Goal: Task Accomplishment & Management: Complete application form

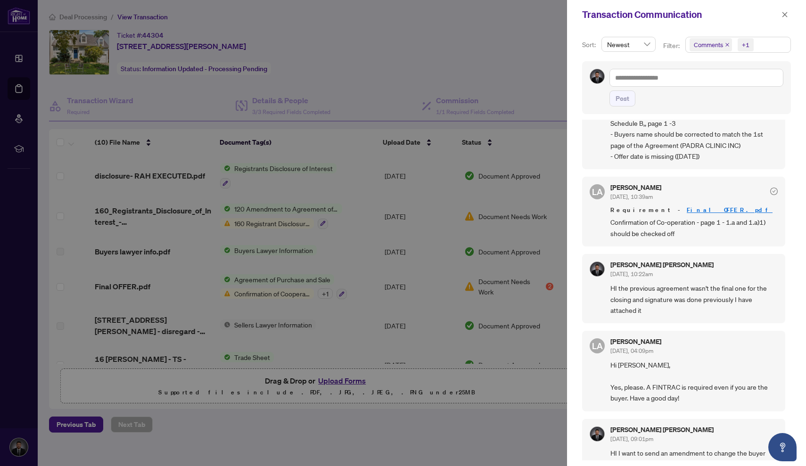
scroll to position [653, 0]
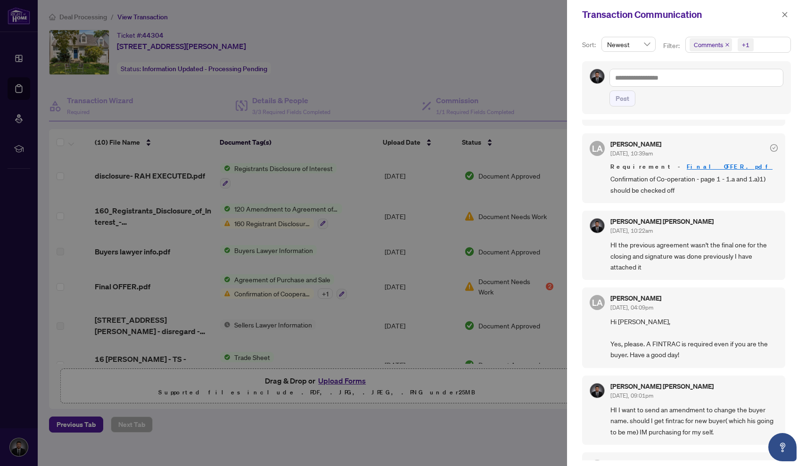
click at [686, 163] on link "Final OFFER.pdf" at bounding box center [729, 167] width 86 height 8
click at [406, 66] on div at bounding box center [403, 233] width 806 height 466
click at [789, 16] on button "button" at bounding box center [784, 14] width 12 height 11
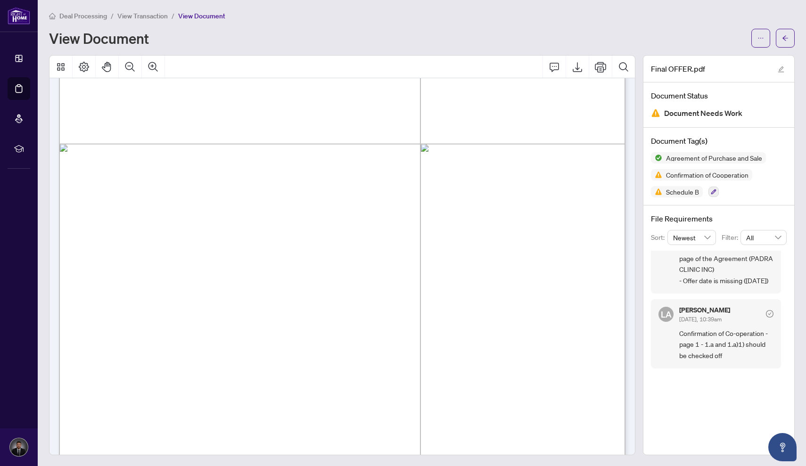
scroll to position [10074, 0]
click at [574, 65] on icon "Export" at bounding box center [577, 66] width 11 height 11
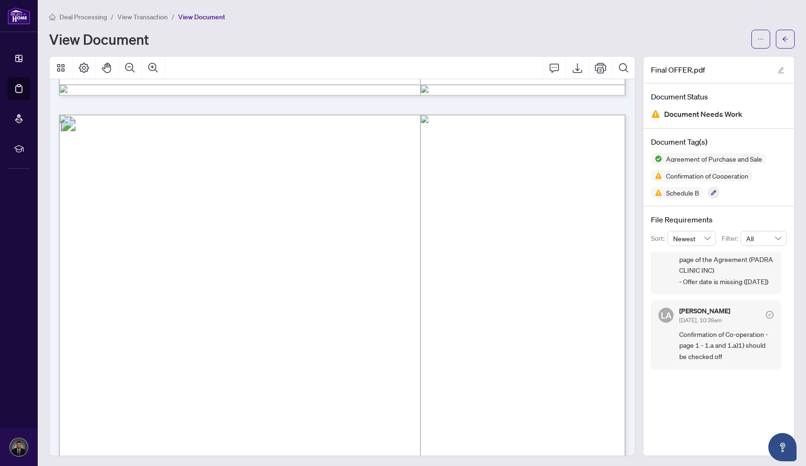
scroll to position [69, 0]
click at [712, 336] on span "Confirmation of Co-operation - page 1 - 1.a and 1.a)1) should be checked off" at bounding box center [726, 345] width 94 height 33
click at [684, 176] on span "Confirmation of Cooperation" at bounding box center [707, 175] width 90 height 7
click at [685, 178] on span "Confirmation of Cooperation" at bounding box center [707, 175] width 90 height 7
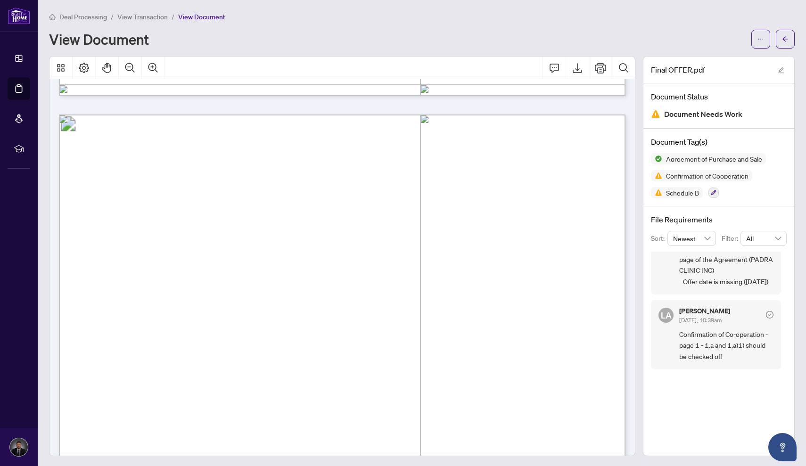
click at [705, 327] on div "[PERSON_NAME] [DATE], 10:39am Confirmation of Co-operation - page 1 - 1.a and 1…" at bounding box center [726, 335] width 94 height 54
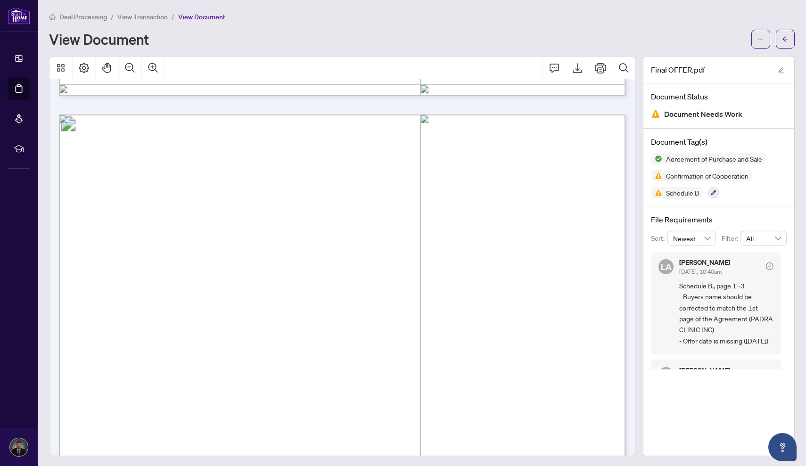
scroll to position [0, 0]
click at [788, 38] on icon "arrow-left" at bounding box center [785, 39] width 7 height 7
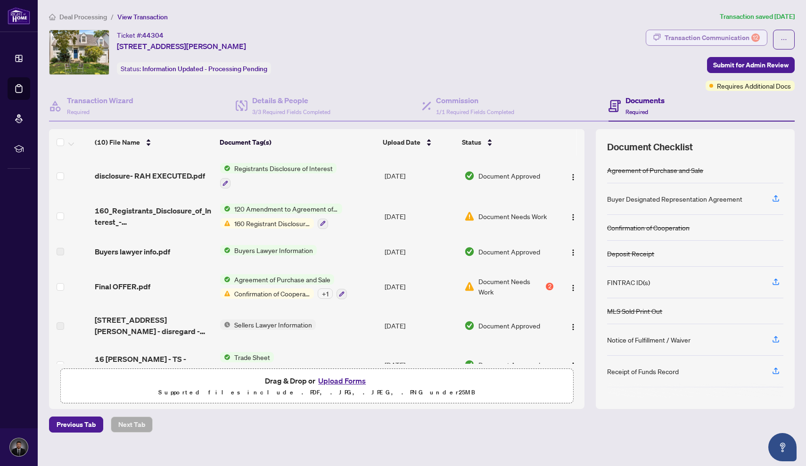
click at [725, 38] on div "Transaction Communication 12" at bounding box center [711, 37] width 95 height 15
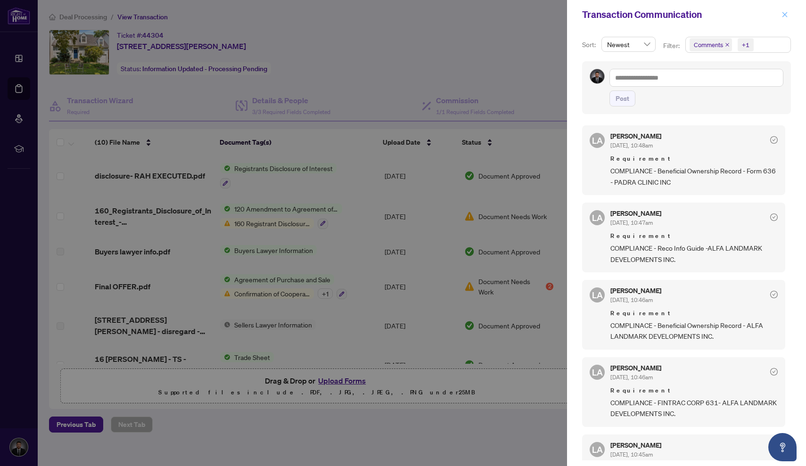
click at [784, 12] on icon "close" at bounding box center [784, 14] width 7 height 7
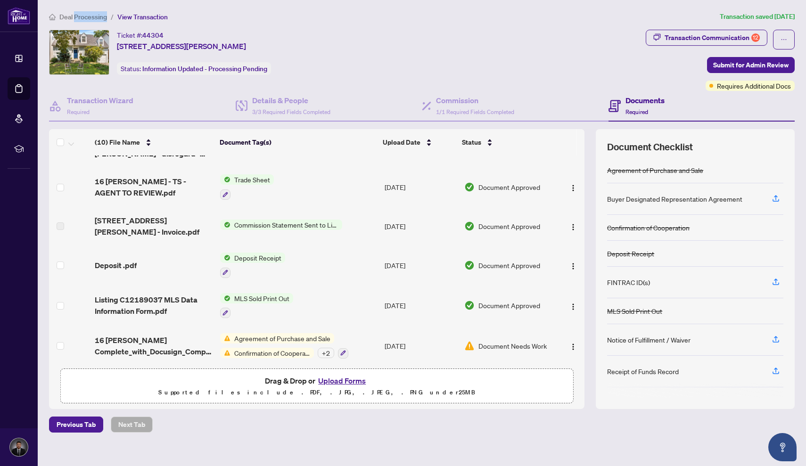
scroll to position [177, 0]
click at [569, 343] on img "button" at bounding box center [573, 347] width 8 height 8
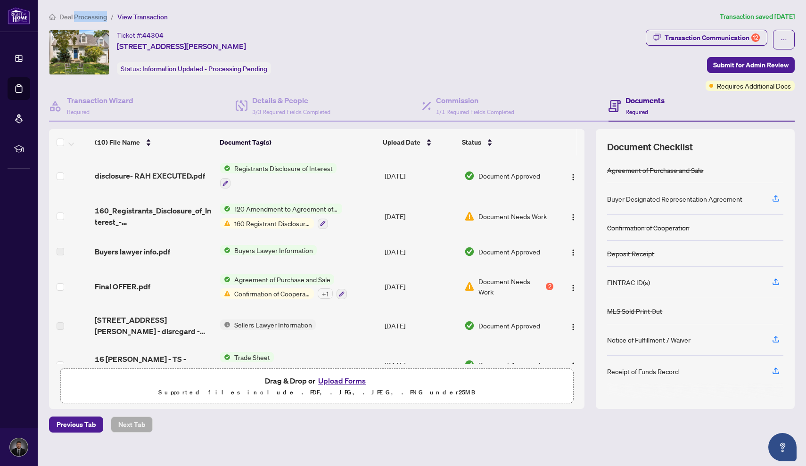
scroll to position [0, 0]
click at [573, 286] on img "button" at bounding box center [573, 288] width 8 height 8
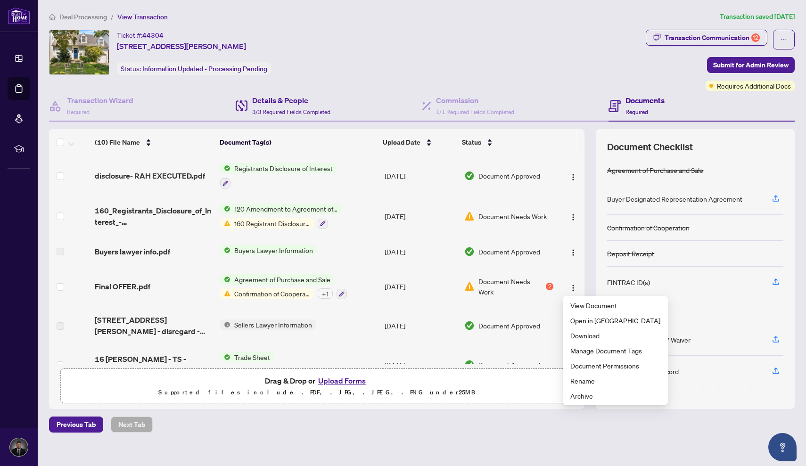
click at [373, 98] on div "Details & People 3/3 Required Fields Completed" at bounding box center [329, 106] width 187 height 31
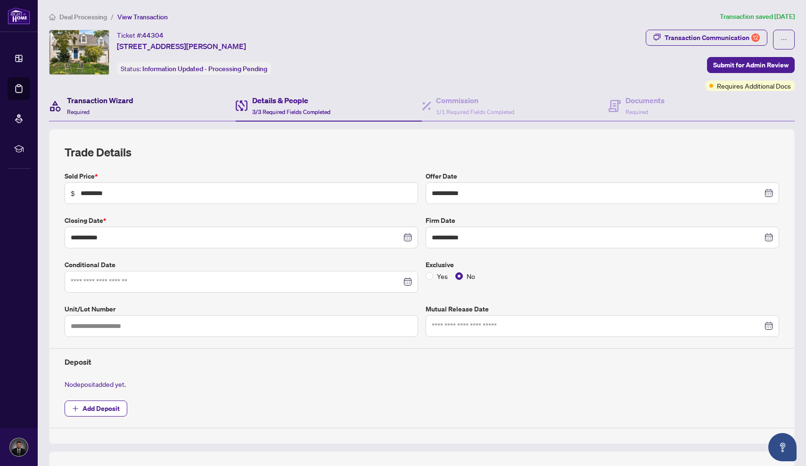
click at [112, 97] on h4 "Transaction Wizard" at bounding box center [100, 100] width 66 height 11
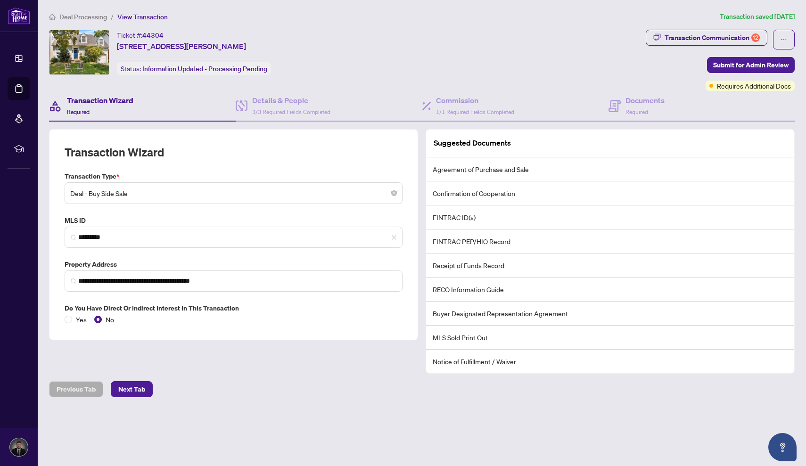
click at [464, 214] on li "FINTRAC ID(s)" at bounding box center [610, 217] width 368 height 24
click at [465, 216] on li "FINTRAC ID(s)" at bounding box center [610, 217] width 368 height 24
click at [622, 112] on div "Documents Required" at bounding box center [636, 106] width 56 height 22
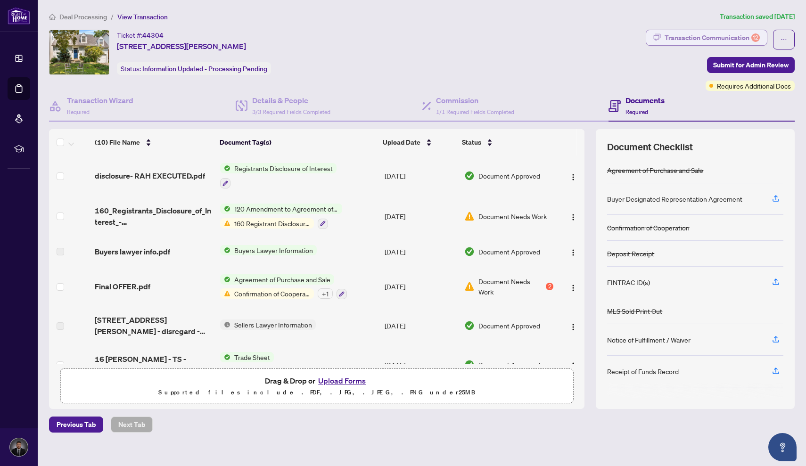
click at [714, 38] on div "Transaction Communication 12" at bounding box center [711, 37] width 95 height 15
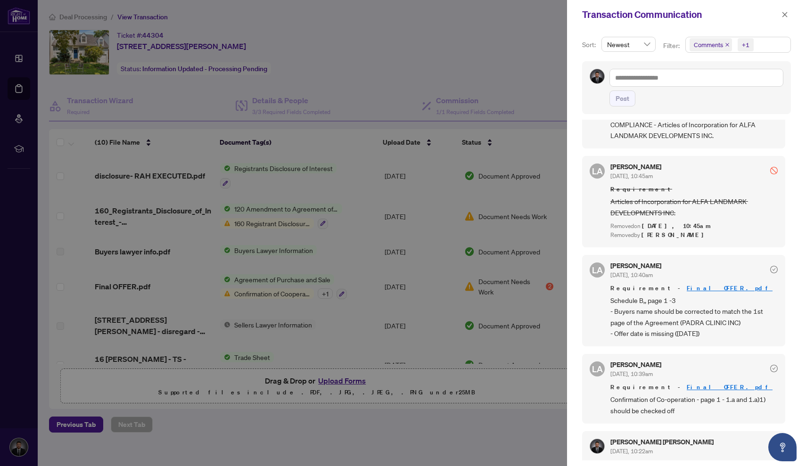
click at [320, 347] on div at bounding box center [403, 233] width 806 height 466
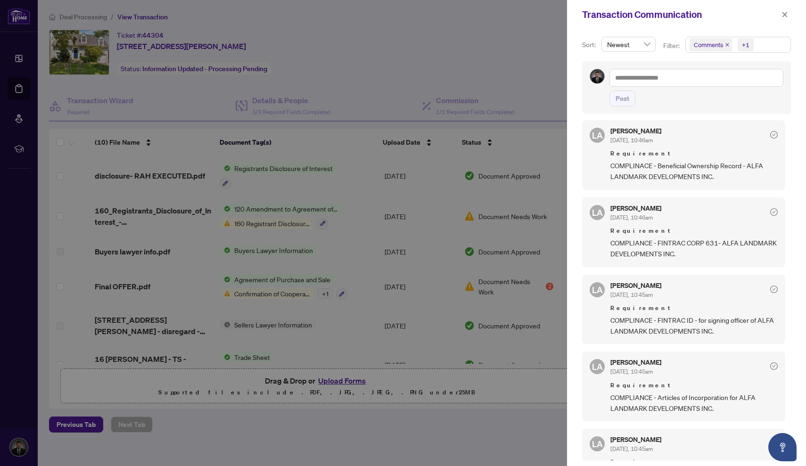
scroll to position [156, 0]
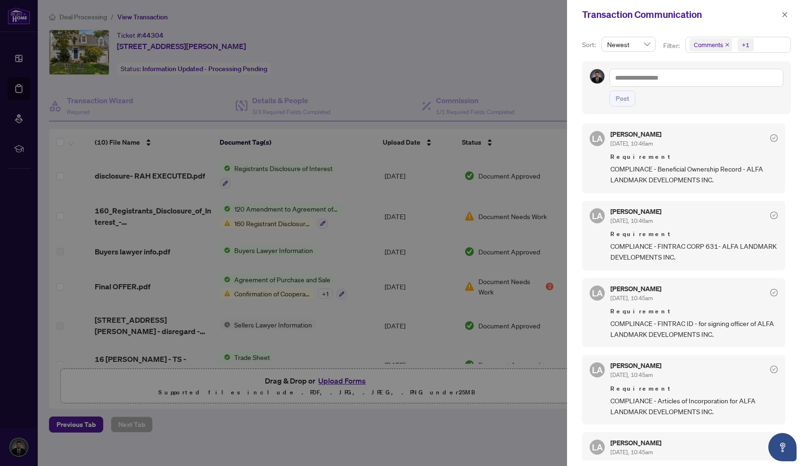
click at [645, 256] on span "COMPLIANCE - FINTRAC CORP 631- ALFA LANDMARK DEVELOPMENTS INC." at bounding box center [693, 252] width 167 height 22
click at [770, 212] on icon "check-circle" at bounding box center [774, 216] width 8 height 8
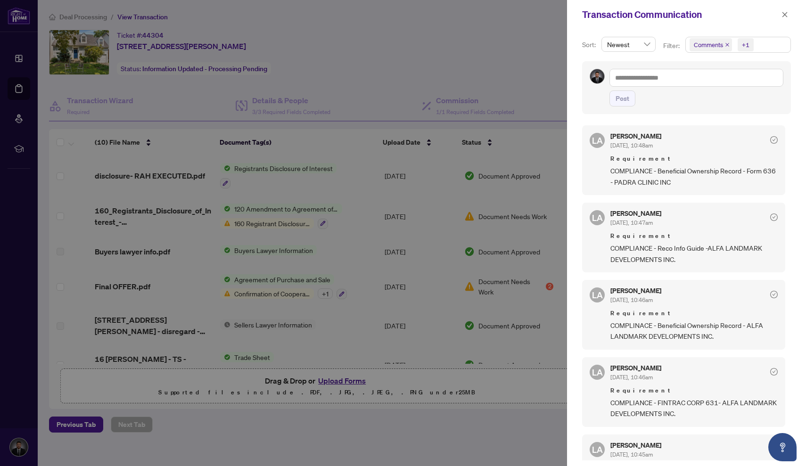
scroll to position [0, 0]
click at [782, 17] on icon "close" at bounding box center [784, 14] width 5 height 5
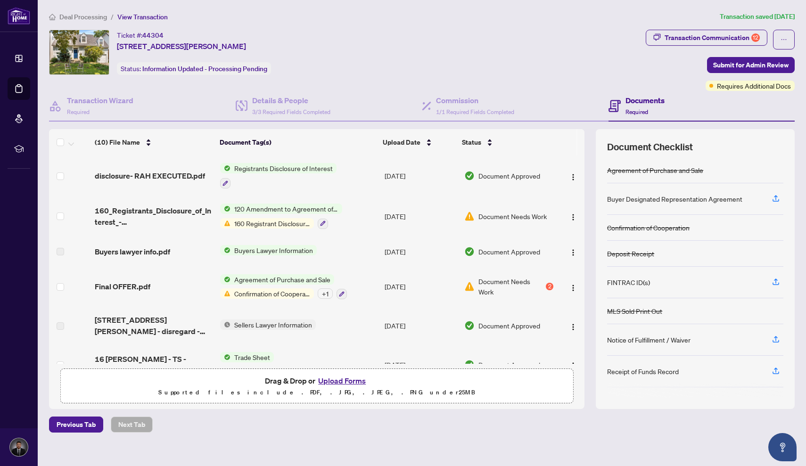
click at [348, 381] on button "Upload Forms" at bounding box center [341, 381] width 53 height 12
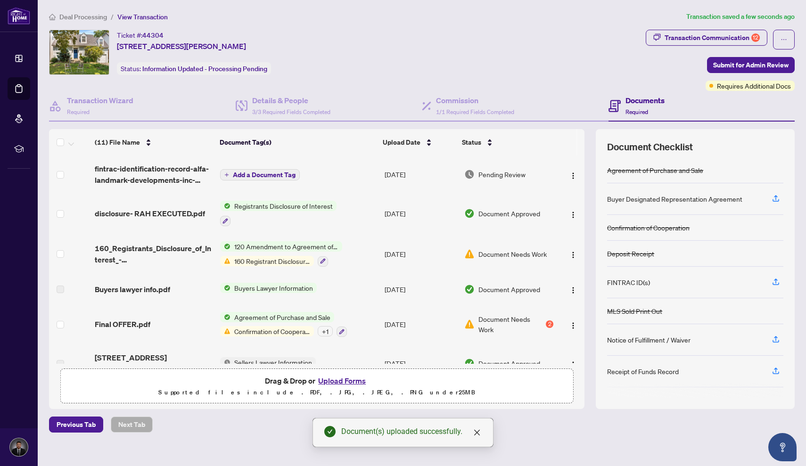
click at [268, 173] on span "Add a Document Tag" at bounding box center [264, 175] width 63 height 7
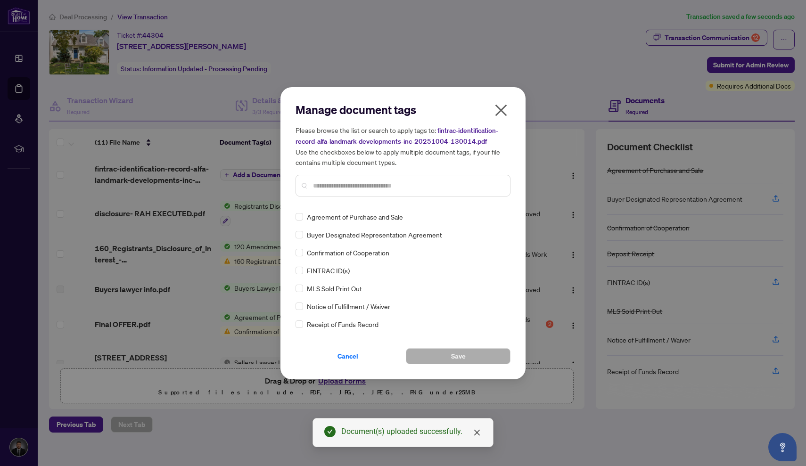
click at [349, 189] on input "text" at bounding box center [407, 185] width 189 height 10
click at [301, 273] on span at bounding box center [299, 271] width 8 height 8
click at [457, 355] on span "Save" at bounding box center [458, 356] width 15 height 15
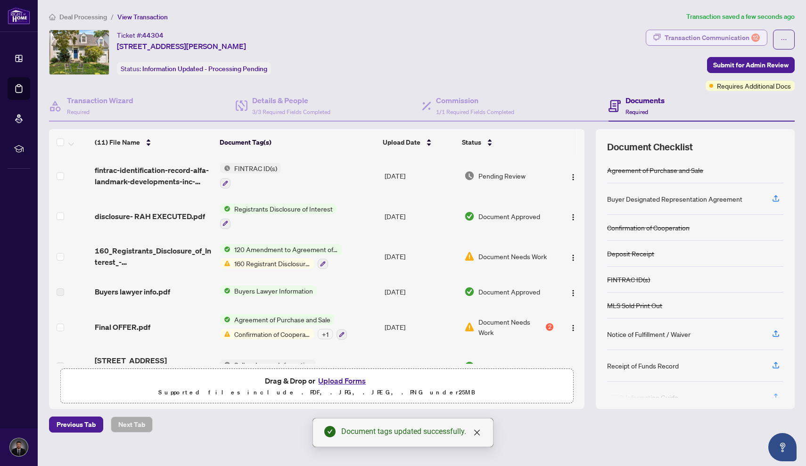
click at [719, 39] on div "Transaction Communication 12" at bounding box center [711, 37] width 95 height 15
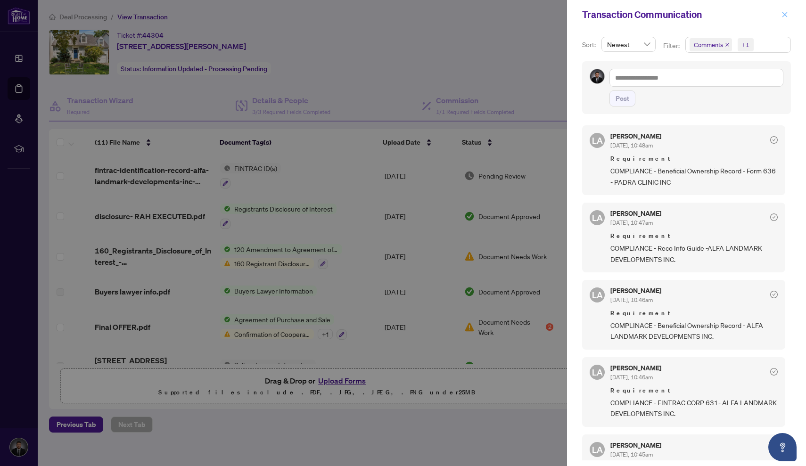
click at [786, 12] on icon "close" at bounding box center [784, 14] width 7 height 7
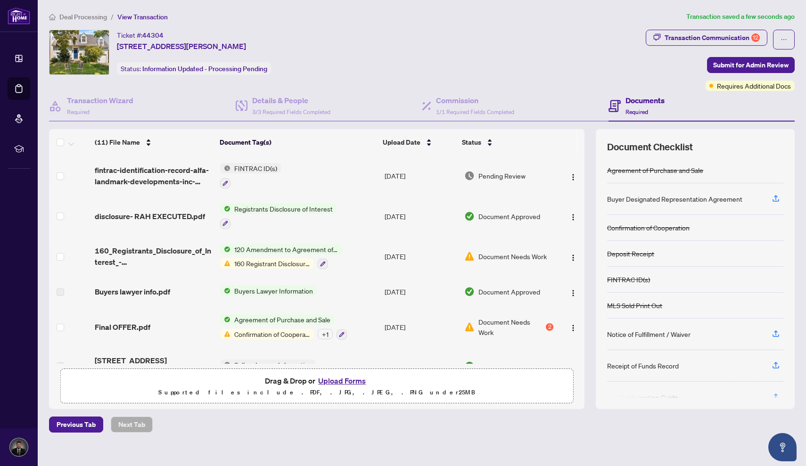
click at [338, 378] on button "Upload Forms" at bounding box center [341, 381] width 53 height 12
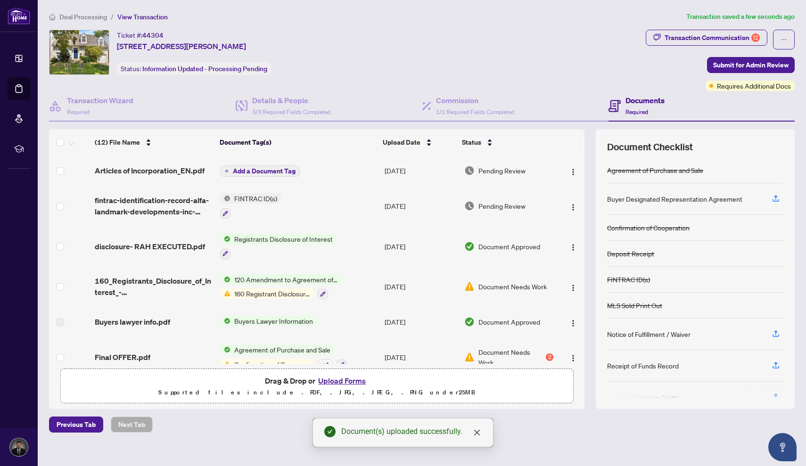
click at [260, 170] on span "Add a Document Tag" at bounding box center [264, 171] width 63 height 7
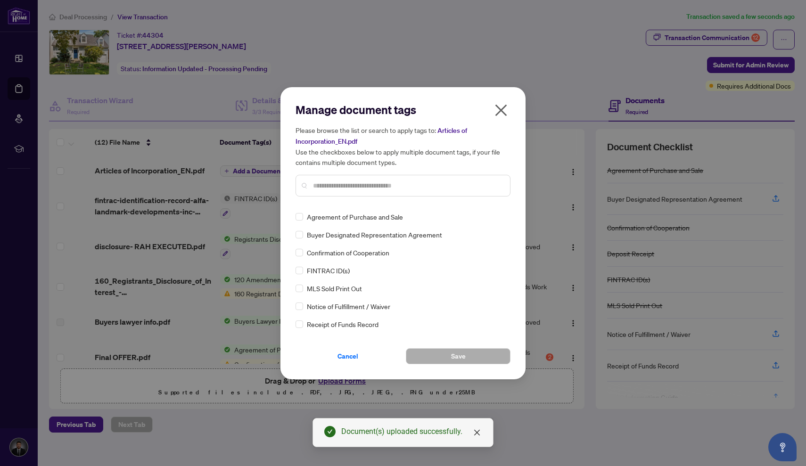
click at [336, 186] on input "text" at bounding box center [407, 185] width 189 height 10
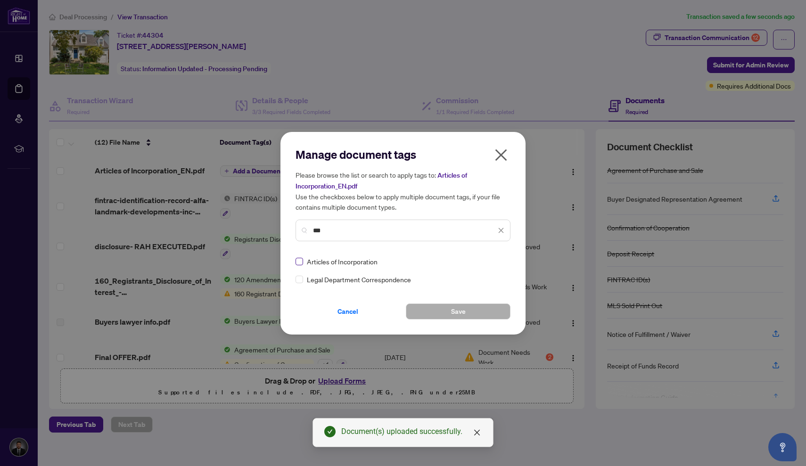
type input "***"
click at [301, 262] on span at bounding box center [299, 262] width 8 height 8
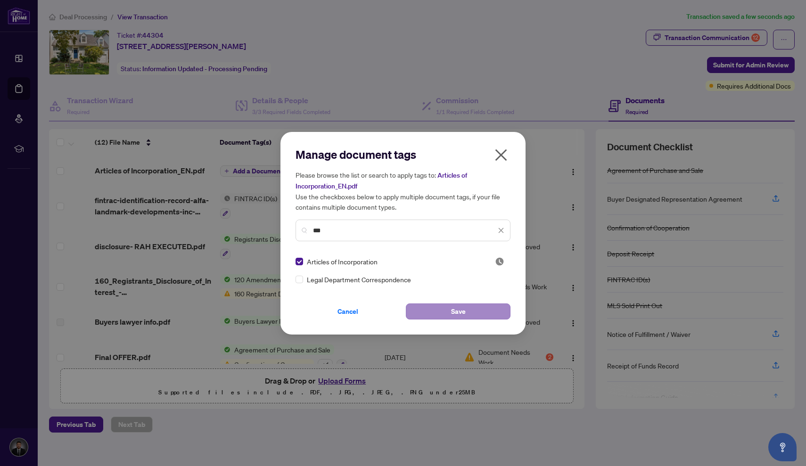
click at [466, 311] on button "Save" at bounding box center [458, 311] width 105 height 16
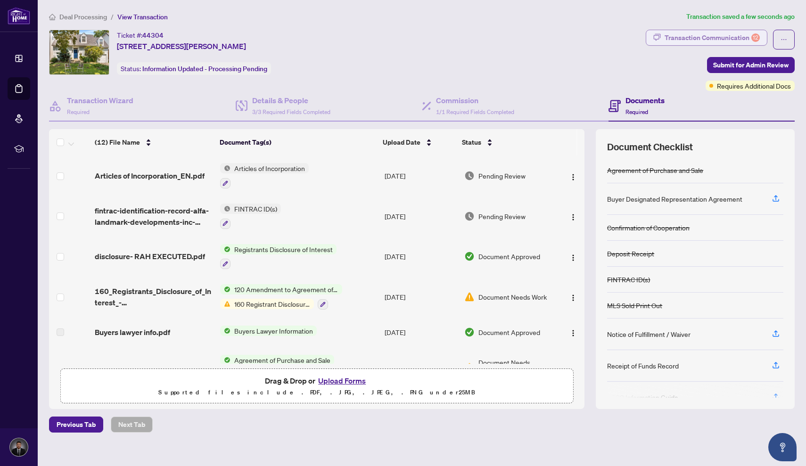
click at [723, 35] on div "Transaction Communication 12" at bounding box center [711, 37] width 95 height 15
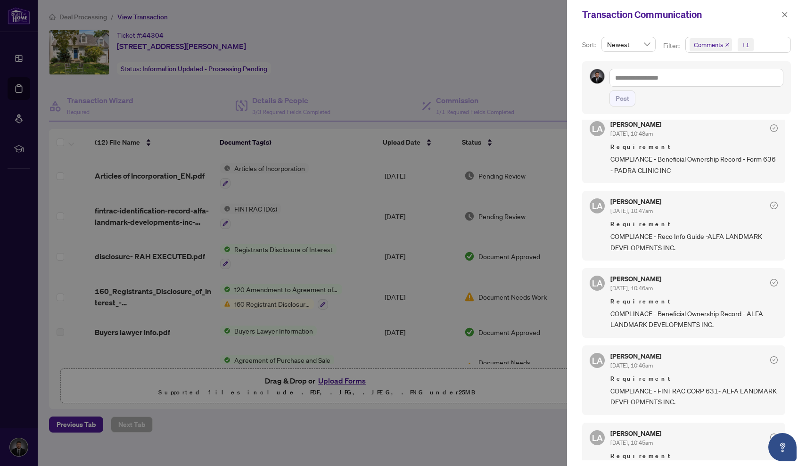
scroll to position [20, 0]
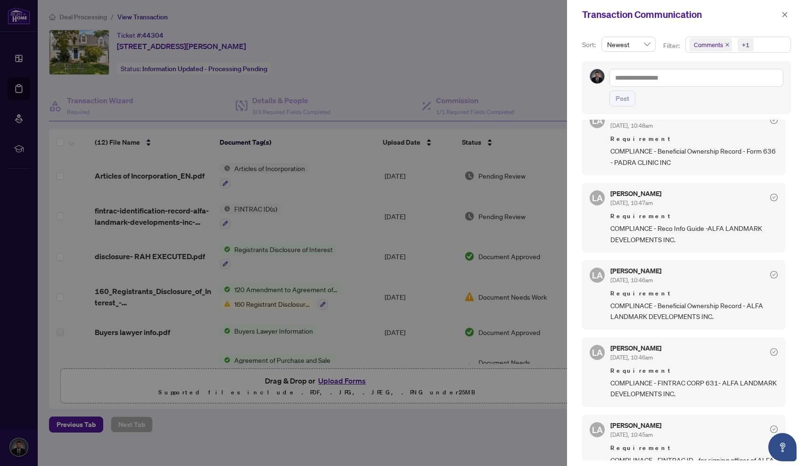
click at [471, 32] on div at bounding box center [403, 233] width 806 height 466
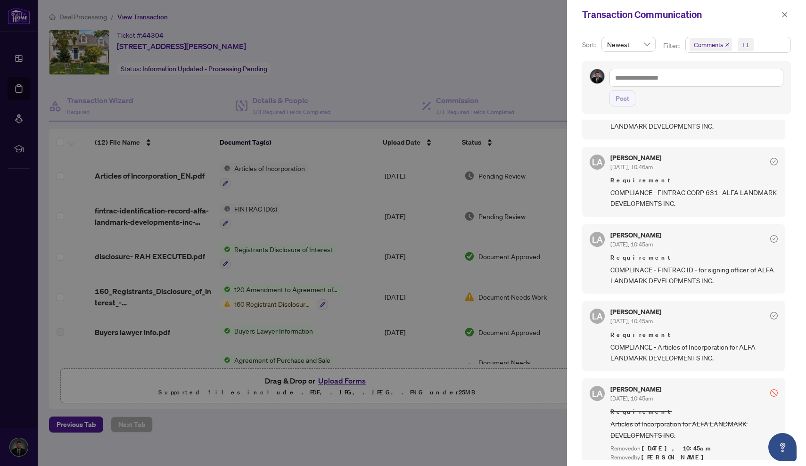
scroll to position [505, 0]
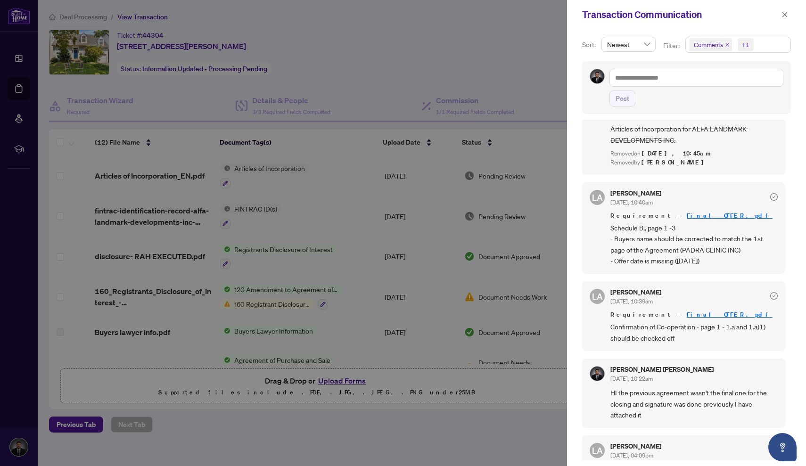
drag, startPoint x: 705, startPoint y: 255, endPoint x: 678, endPoint y: 254, distance: 26.9
click at [678, 254] on span "Schedule B,, page 1 -3 - Buyers name should be corrected to match the 1st page …" at bounding box center [693, 244] width 167 height 44
copy span "[DATE]"
click at [704, 222] on span "Schedule B,, page 1 -3 - Buyers name should be corrected to match the 1st page …" at bounding box center [693, 244] width 167 height 44
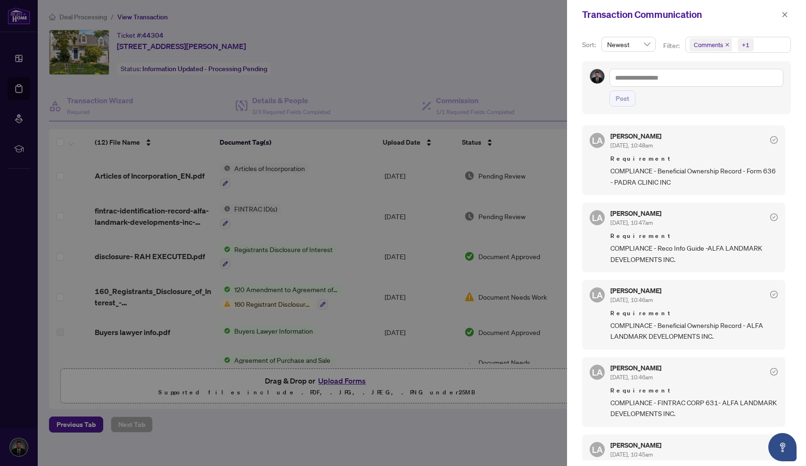
scroll to position [0, 0]
drag, startPoint x: 683, startPoint y: 181, endPoint x: 629, endPoint y: 184, distance: 54.3
click at [629, 184] on span "COMPLIANCE - Beneficial Ownership Record - Form 636 - PADRA CLINIC INC" at bounding box center [693, 176] width 167 height 22
copy span "PADRA CLINIC INC"
click at [373, 54] on div at bounding box center [403, 233] width 806 height 466
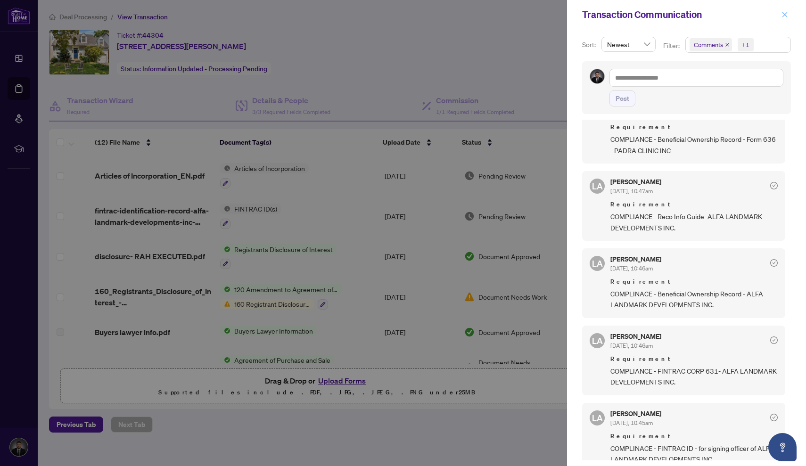
click at [784, 16] on icon "close" at bounding box center [784, 14] width 7 height 7
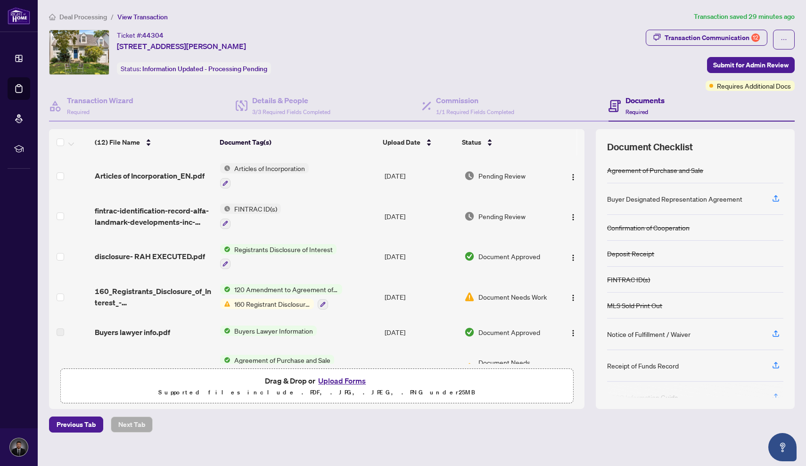
click at [325, 379] on button "Upload Forms" at bounding box center [341, 381] width 53 height 12
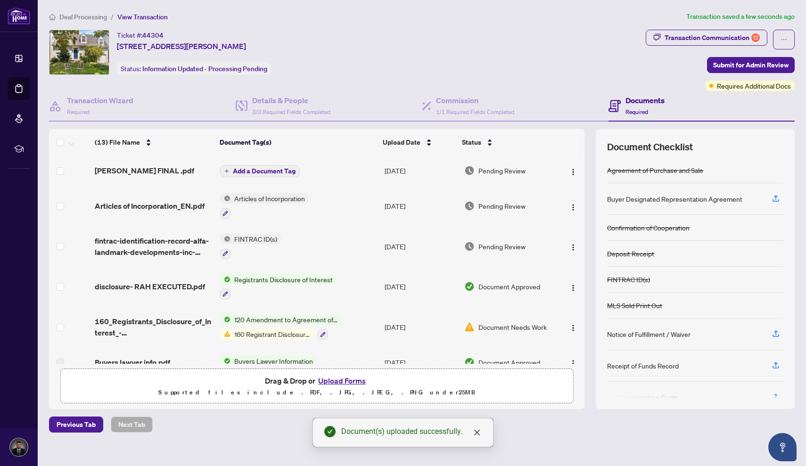
click at [275, 173] on span "Add a Document Tag" at bounding box center [264, 171] width 63 height 7
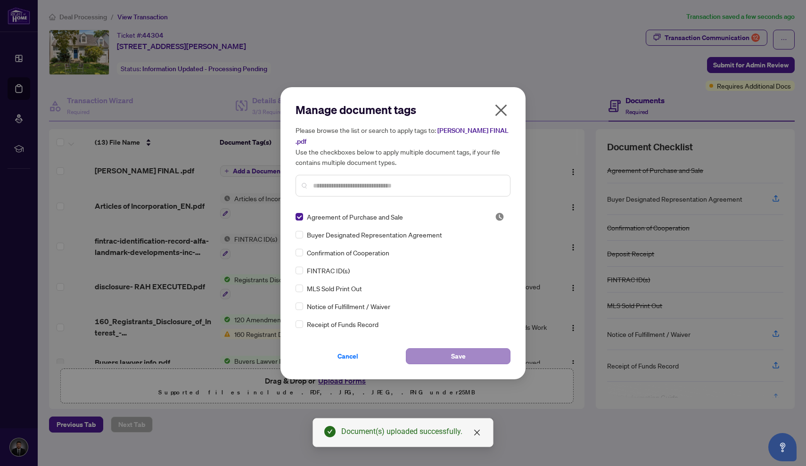
click at [454, 351] on span "Save" at bounding box center [458, 356] width 15 height 15
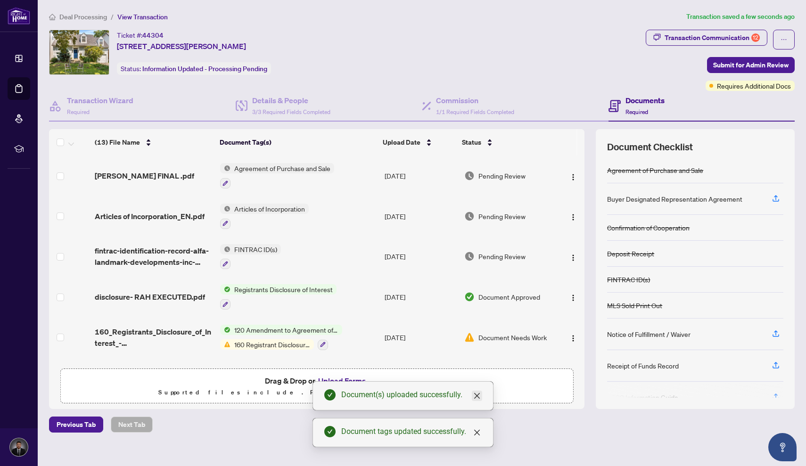
click at [480, 397] on icon "close" at bounding box center [477, 396] width 8 height 8
click at [475, 425] on div "Document tags updated successfully." at bounding box center [402, 432] width 181 height 29
click at [475, 431] on icon "close" at bounding box center [477, 433] width 6 height 6
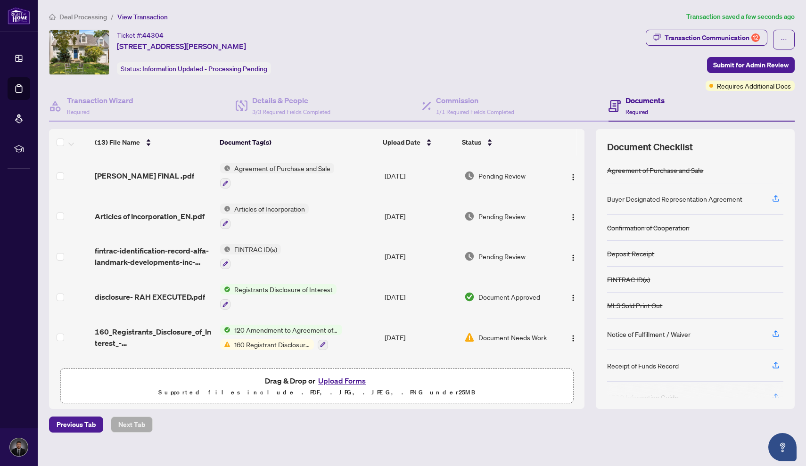
click at [356, 381] on button "Upload Forms" at bounding box center [341, 381] width 53 height 12
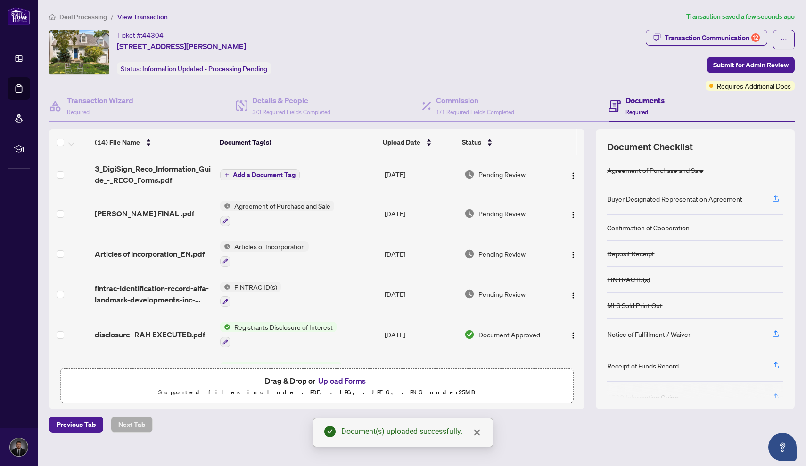
click at [263, 176] on span "Add a Document Tag" at bounding box center [264, 175] width 63 height 7
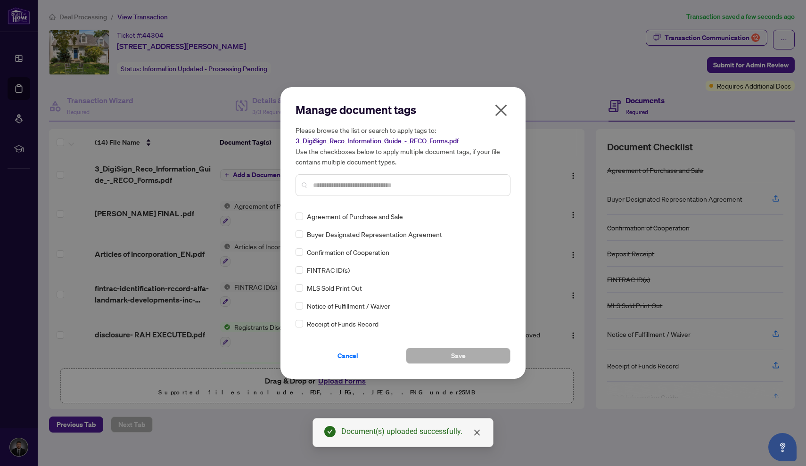
click at [339, 179] on div at bounding box center [402, 185] width 215 height 22
click at [339, 183] on input "text" at bounding box center [407, 185] width 189 height 10
type input "***"
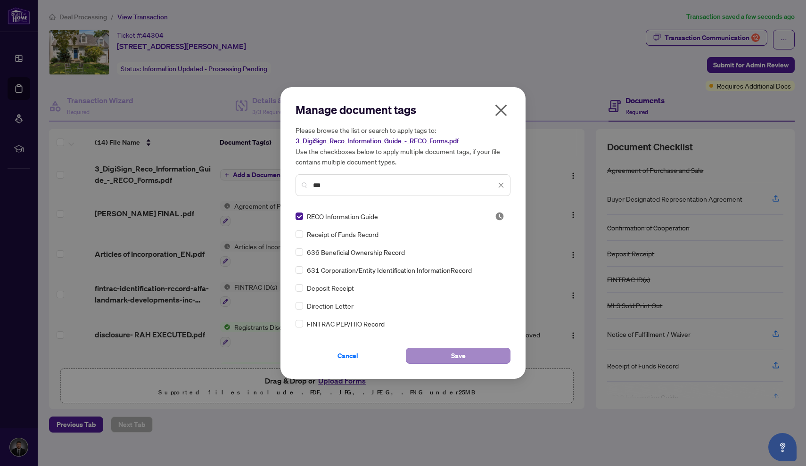
click at [464, 356] on span "Save" at bounding box center [458, 355] width 15 height 15
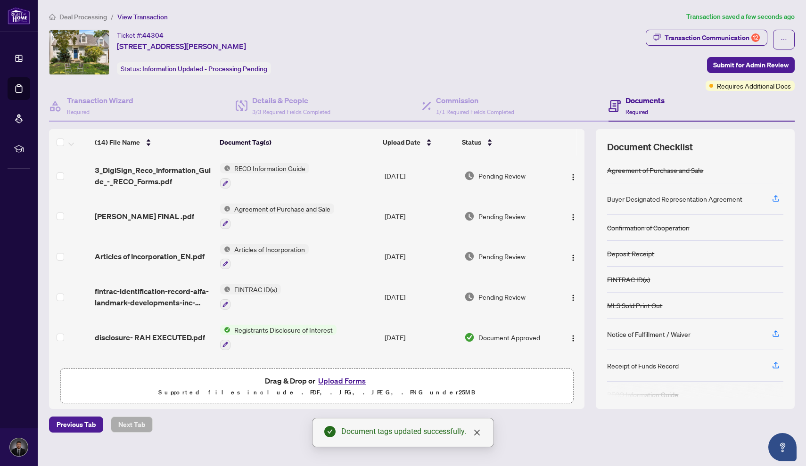
click at [344, 379] on button "Upload Forms" at bounding box center [341, 381] width 53 height 12
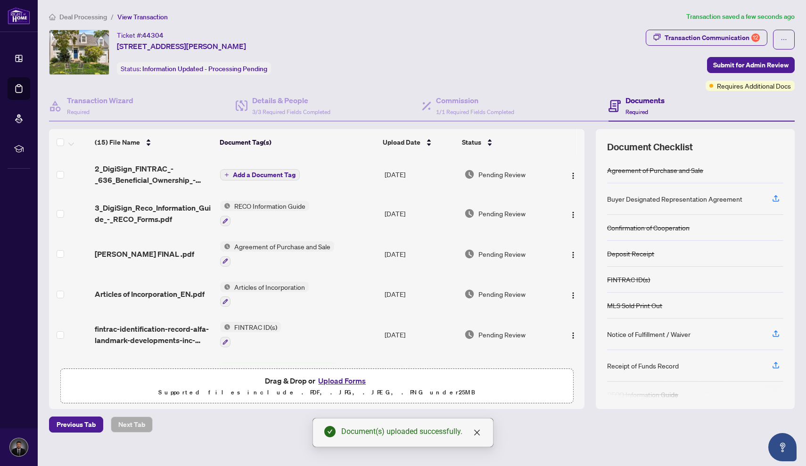
click at [278, 172] on span "Add a Document Tag" at bounding box center [264, 175] width 63 height 7
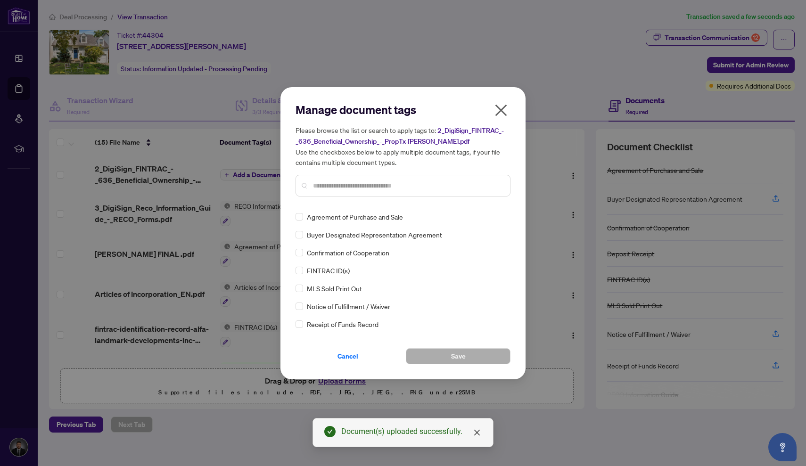
click at [343, 206] on div "Manage document tags Please browse the list or search to apply tags to: 2_DigiS…" at bounding box center [402, 233] width 215 height 262
click at [341, 193] on div at bounding box center [402, 186] width 215 height 22
click at [341, 190] on input "text" at bounding box center [407, 185] width 189 height 10
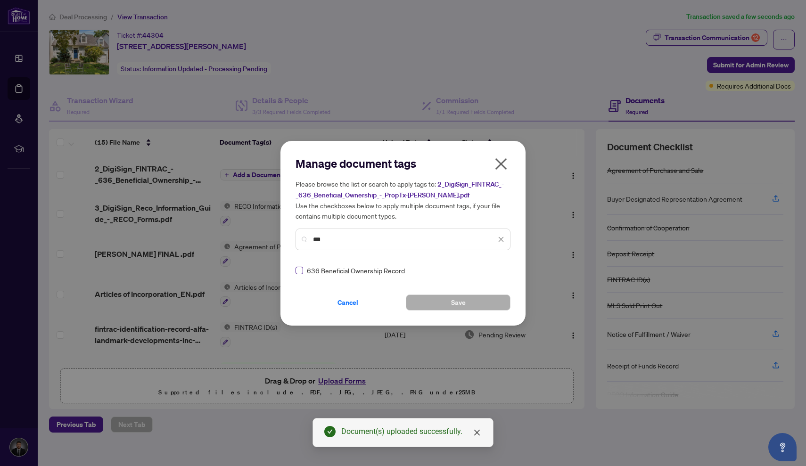
type input "***"
click at [301, 272] on span at bounding box center [299, 271] width 8 height 8
click at [476, 299] on button "Save" at bounding box center [458, 302] width 105 height 16
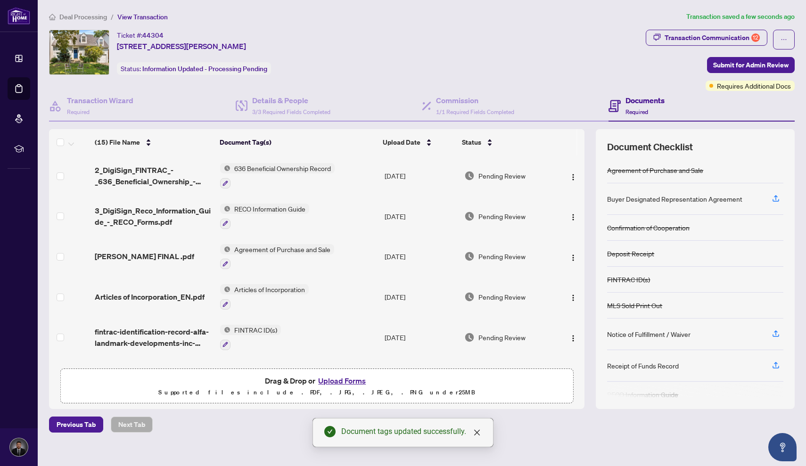
click at [349, 382] on button "Upload Forms" at bounding box center [341, 381] width 53 height 12
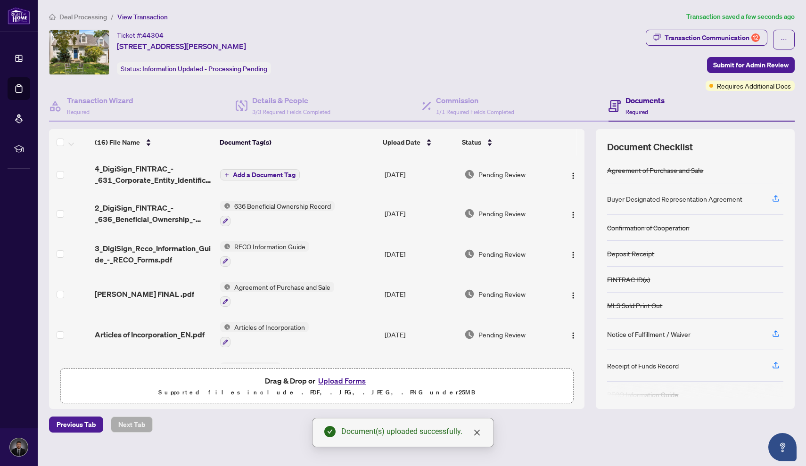
click at [252, 178] on span "Add a Document Tag" at bounding box center [264, 175] width 63 height 7
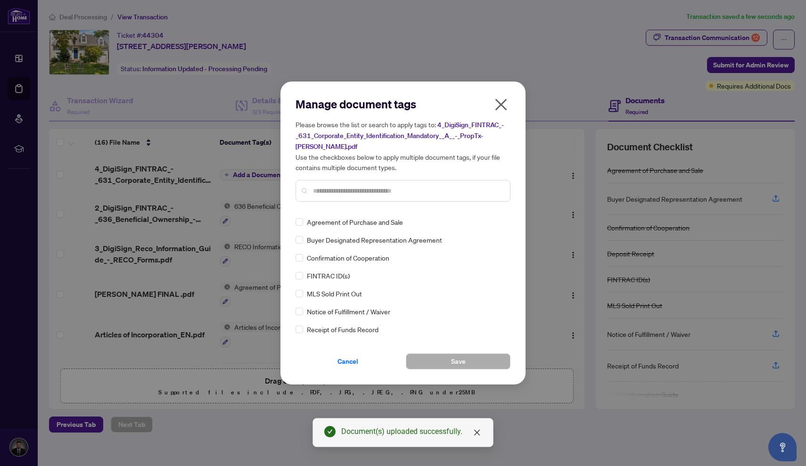
click at [339, 190] on input "text" at bounding box center [407, 191] width 189 height 10
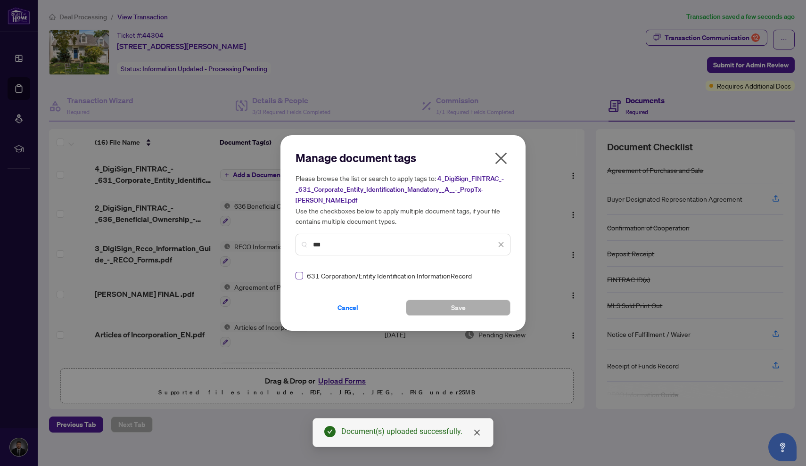
type input "***"
click at [302, 277] on span at bounding box center [299, 276] width 8 height 8
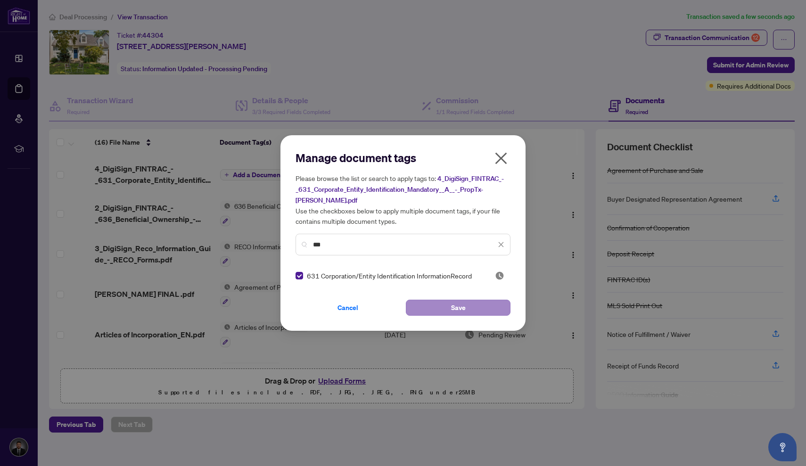
click at [457, 310] on span "Save" at bounding box center [458, 307] width 15 height 15
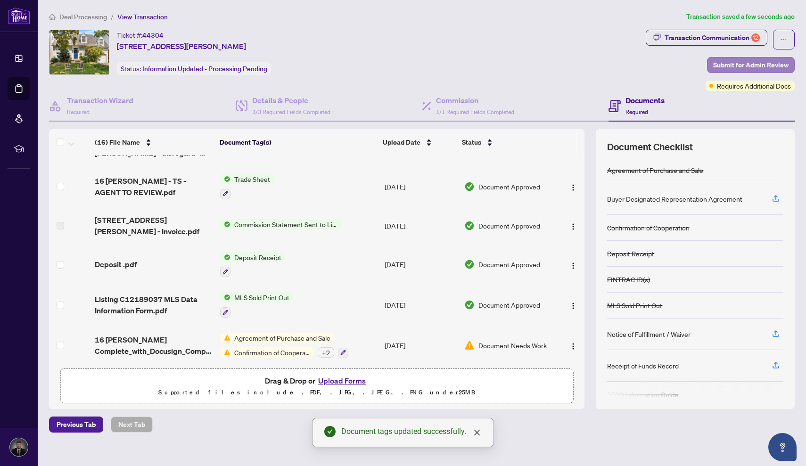
click at [744, 58] on span "Submit for Admin Review" at bounding box center [750, 64] width 75 height 15
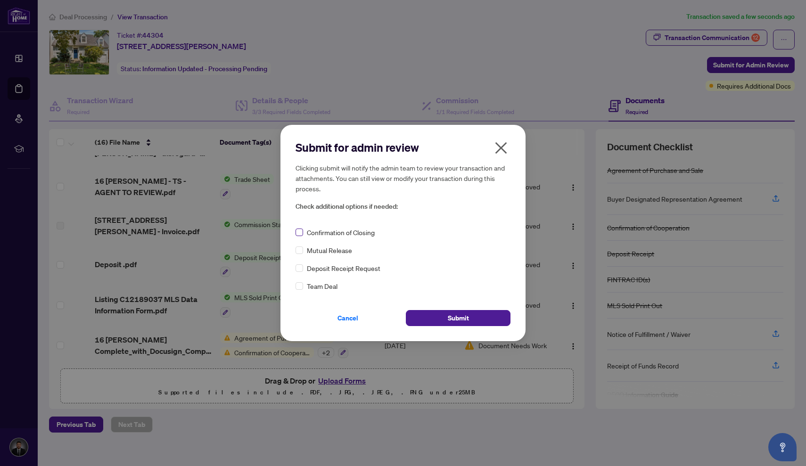
click at [301, 233] on span at bounding box center [299, 233] width 8 height 8
click at [461, 317] on span "Submit" at bounding box center [458, 317] width 21 height 15
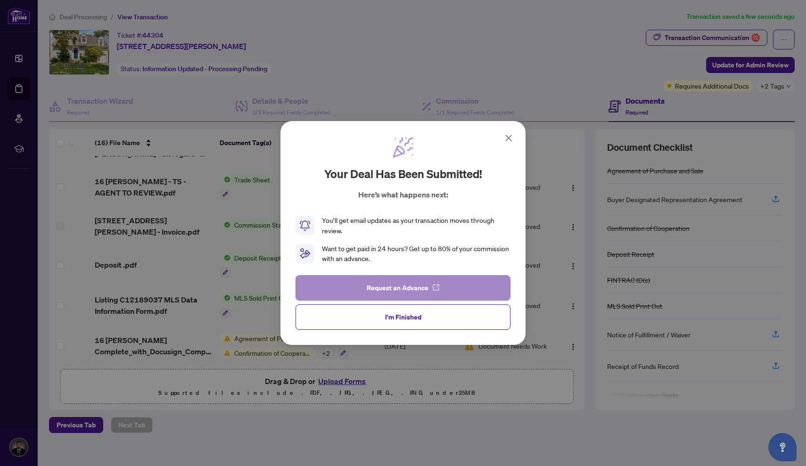
click at [417, 288] on span "Request an Advance" at bounding box center [398, 287] width 62 height 15
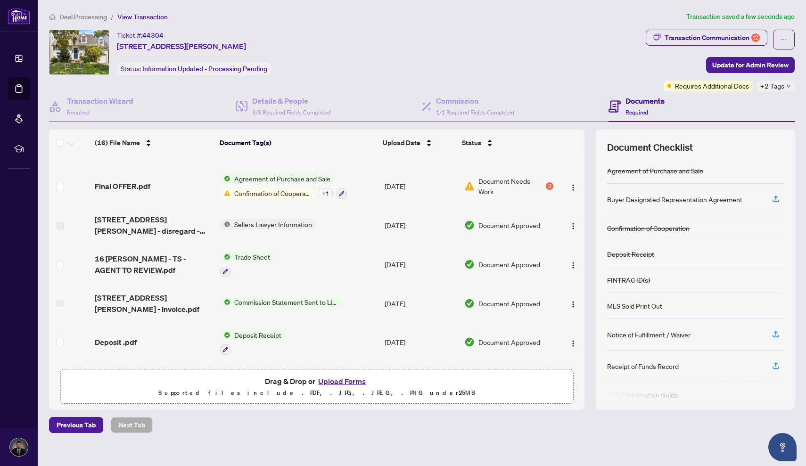
scroll to position [355, 0]
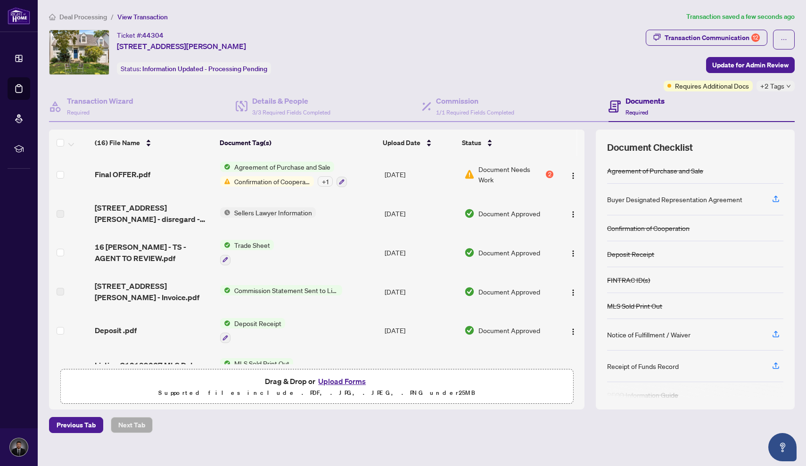
click at [245, 242] on span "Trade Sheet" at bounding box center [251, 245] width 43 height 10
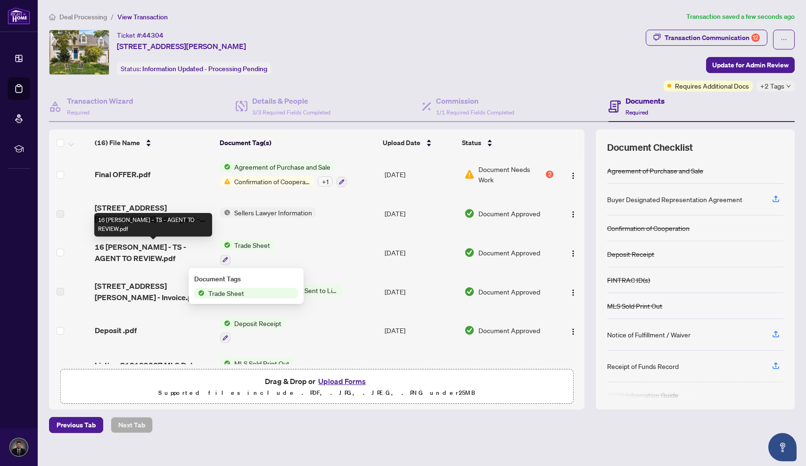
click at [180, 246] on span "16 [PERSON_NAME] - TS - AGENT TO REVIEW.pdf" at bounding box center [154, 252] width 118 height 23
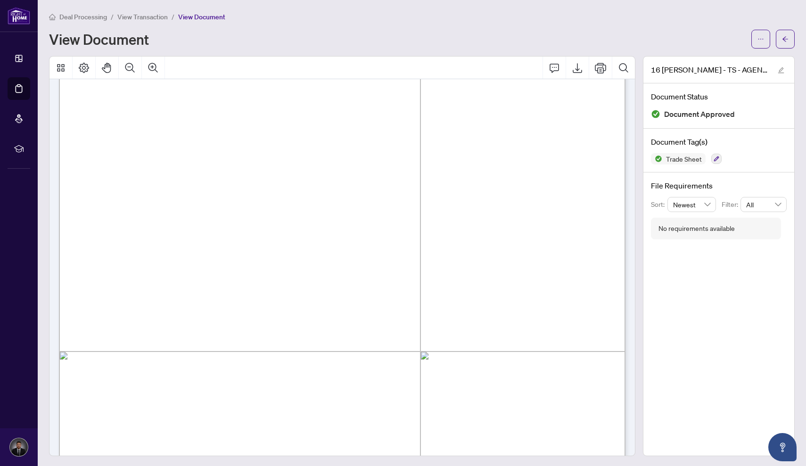
scroll to position [99, 0]
drag, startPoint x: 359, startPoint y: 306, endPoint x: 403, endPoint y: 301, distance: 45.1
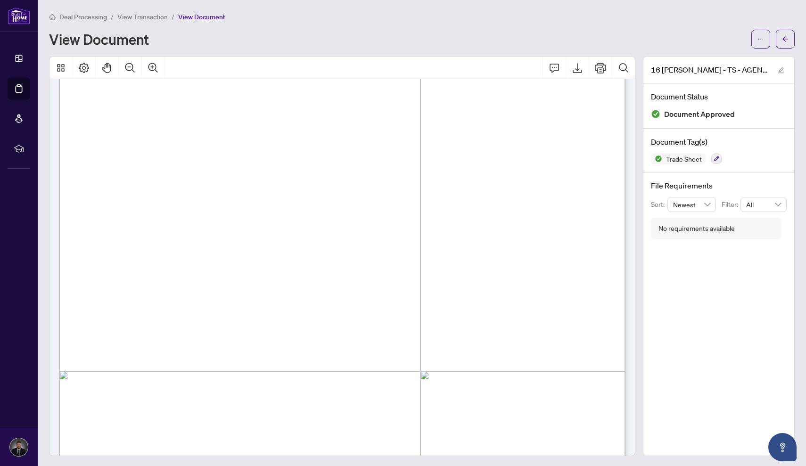
scroll to position [80, 0]
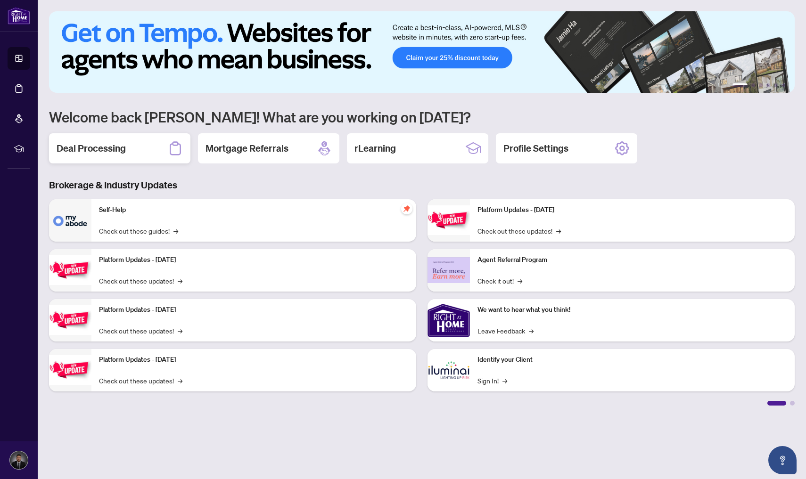
click at [156, 152] on div "Deal Processing" at bounding box center [119, 148] width 141 height 30
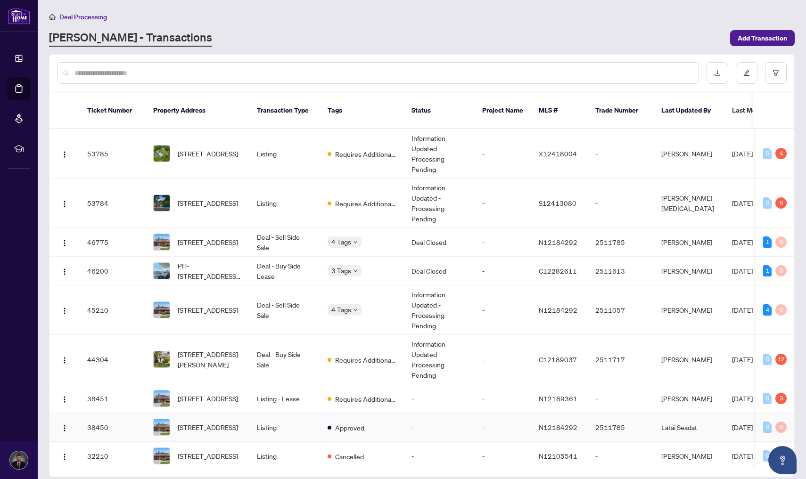
click at [289, 417] on td "Listing" at bounding box center [284, 427] width 71 height 29
click at [287, 237] on td "Deal - Sell Side Sale" at bounding box center [284, 242] width 71 height 29
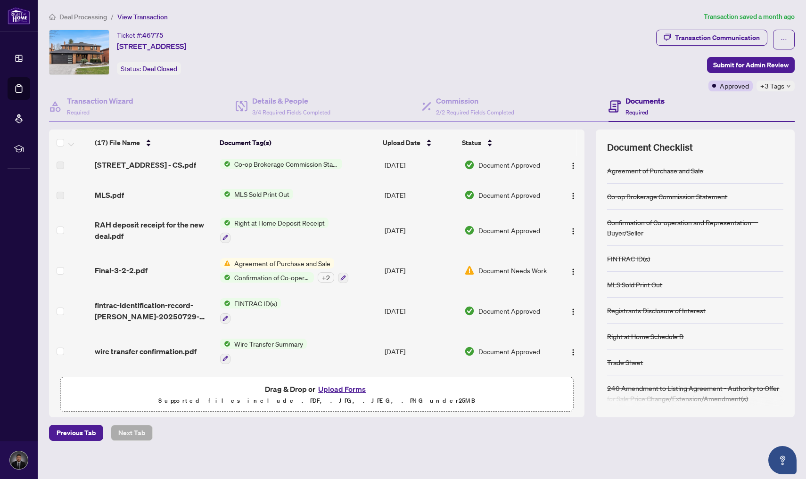
click at [262, 298] on span "FINTRAC ID(s)" at bounding box center [255, 303] width 50 height 10
click at [569, 311] on img "button" at bounding box center [573, 312] width 8 height 8
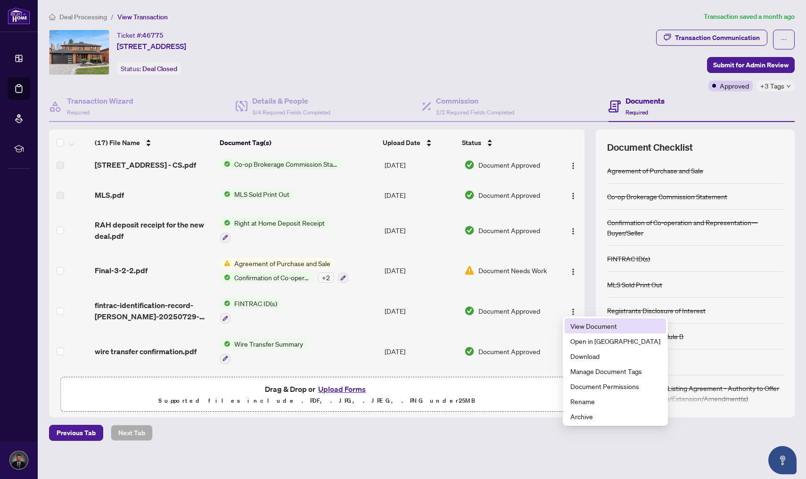
click at [588, 325] on span "View Document" at bounding box center [615, 326] width 90 height 10
